Goal: Navigation & Orientation: Find specific page/section

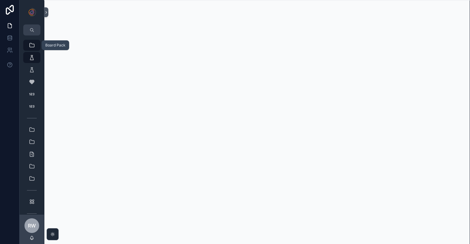
click at [36, 46] on div "Board Pack" at bounding box center [32, 45] width 10 height 10
click at [47, 13] on icon "scrollable content" at bounding box center [46, 12] width 1 height 2
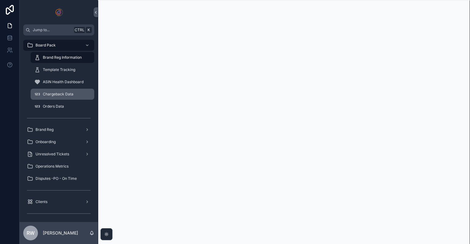
click at [71, 94] on span "Chargeback Data" at bounding box center [58, 94] width 31 height 5
